Goal: Transaction & Acquisition: Purchase product/service

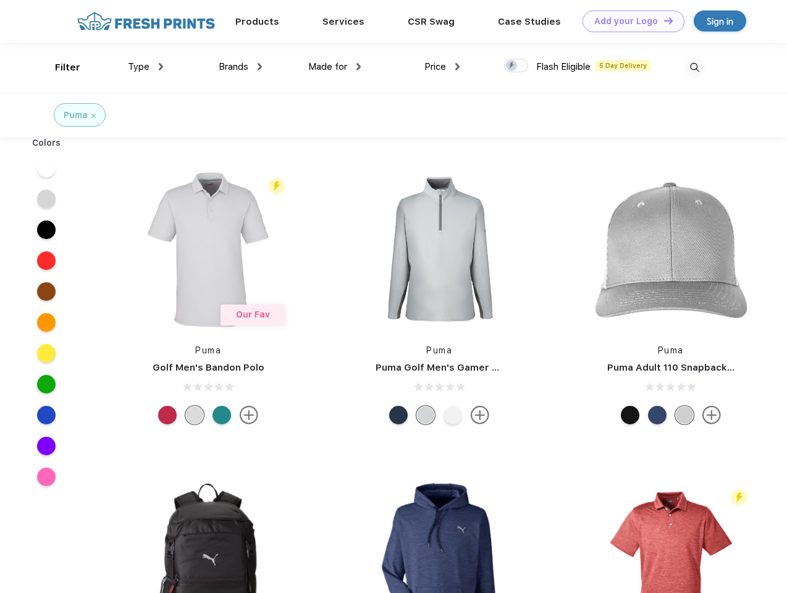
click at [629, 21] on link "Add your Logo Design Tool" at bounding box center [634, 22] width 102 height 22
click at [0, 0] on div "Design Tool" at bounding box center [0, 0] width 0 height 0
click at [663, 20] on link "Add your Logo Design Tool" at bounding box center [634, 22] width 102 height 22
click at [59, 67] on div "Filter" at bounding box center [67, 68] width 25 height 14
click at [146, 67] on span "Type" at bounding box center [139, 66] width 22 height 11
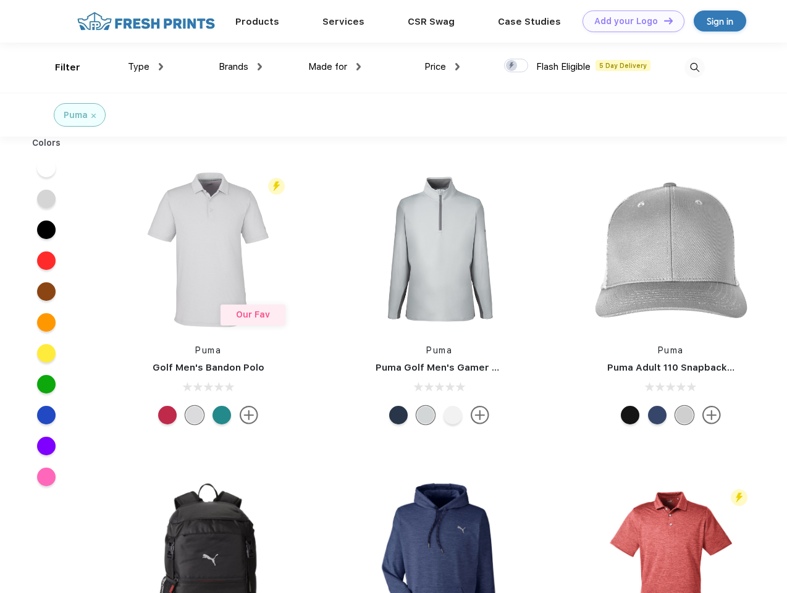
click at [240, 67] on span "Brands" at bounding box center [234, 66] width 30 height 11
click at [335, 67] on span "Made for" at bounding box center [327, 66] width 39 height 11
click at [443, 67] on span "Price" at bounding box center [436, 66] width 22 height 11
click at [517, 66] on div at bounding box center [516, 66] width 24 height 14
click at [512, 66] on input "checkbox" at bounding box center [508, 62] width 8 height 8
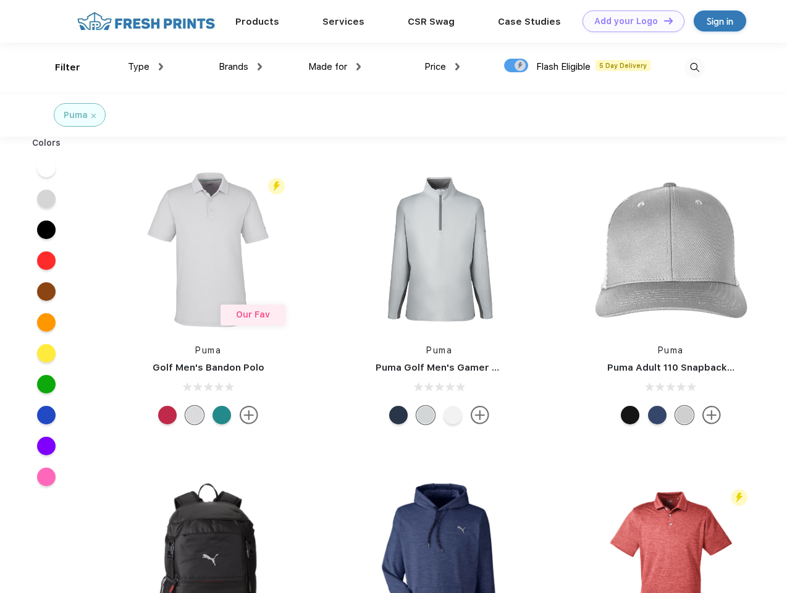
click at [695, 67] on img at bounding box center [695, 67] width 20 height 20
